Goal: Task Accomplishment & Management: Use online tool/utility

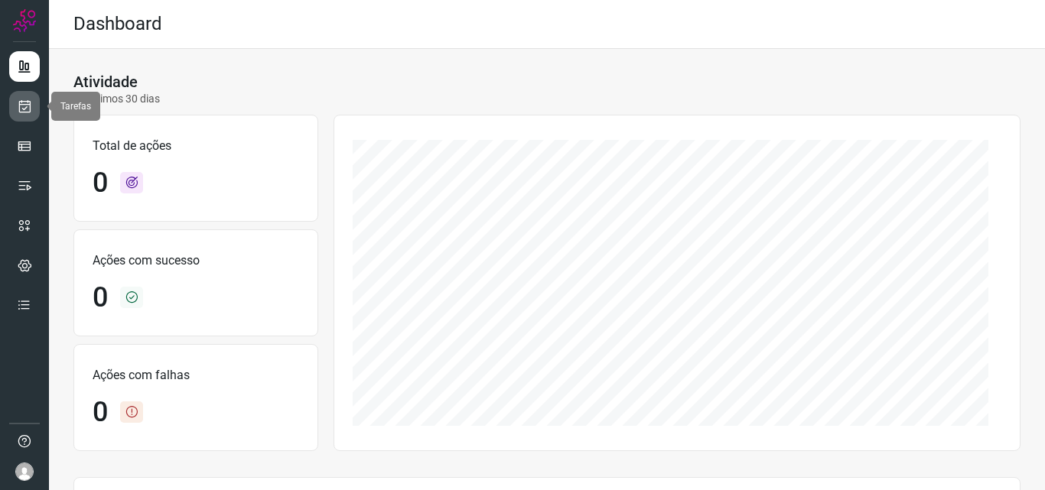
click at [27, 112] on icon at bounding box center [25, 106] width 16 height 15
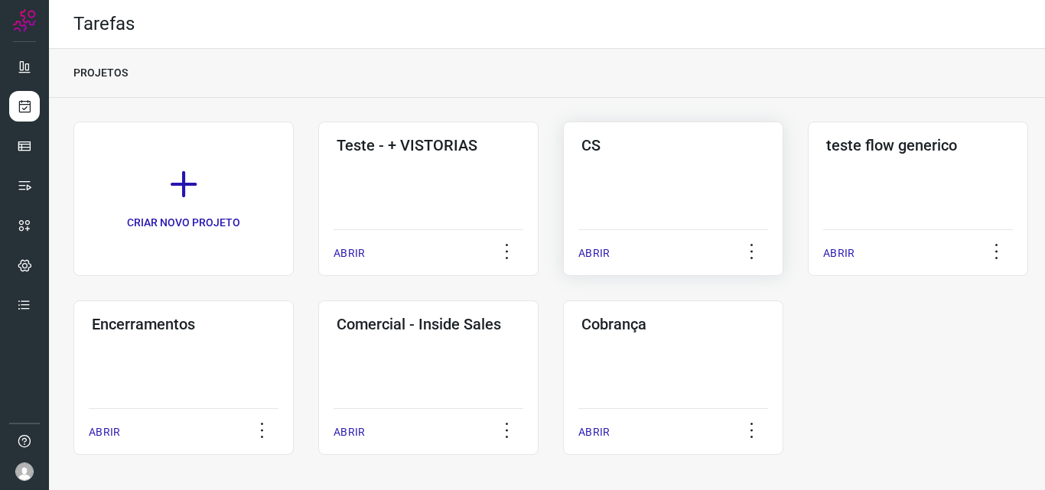
click at [808, 175] on div "CS ABRIR" at bounding box center [918, 199] width 220 height 155
